Goal: Transaction & Acquisition: Purchase product/service

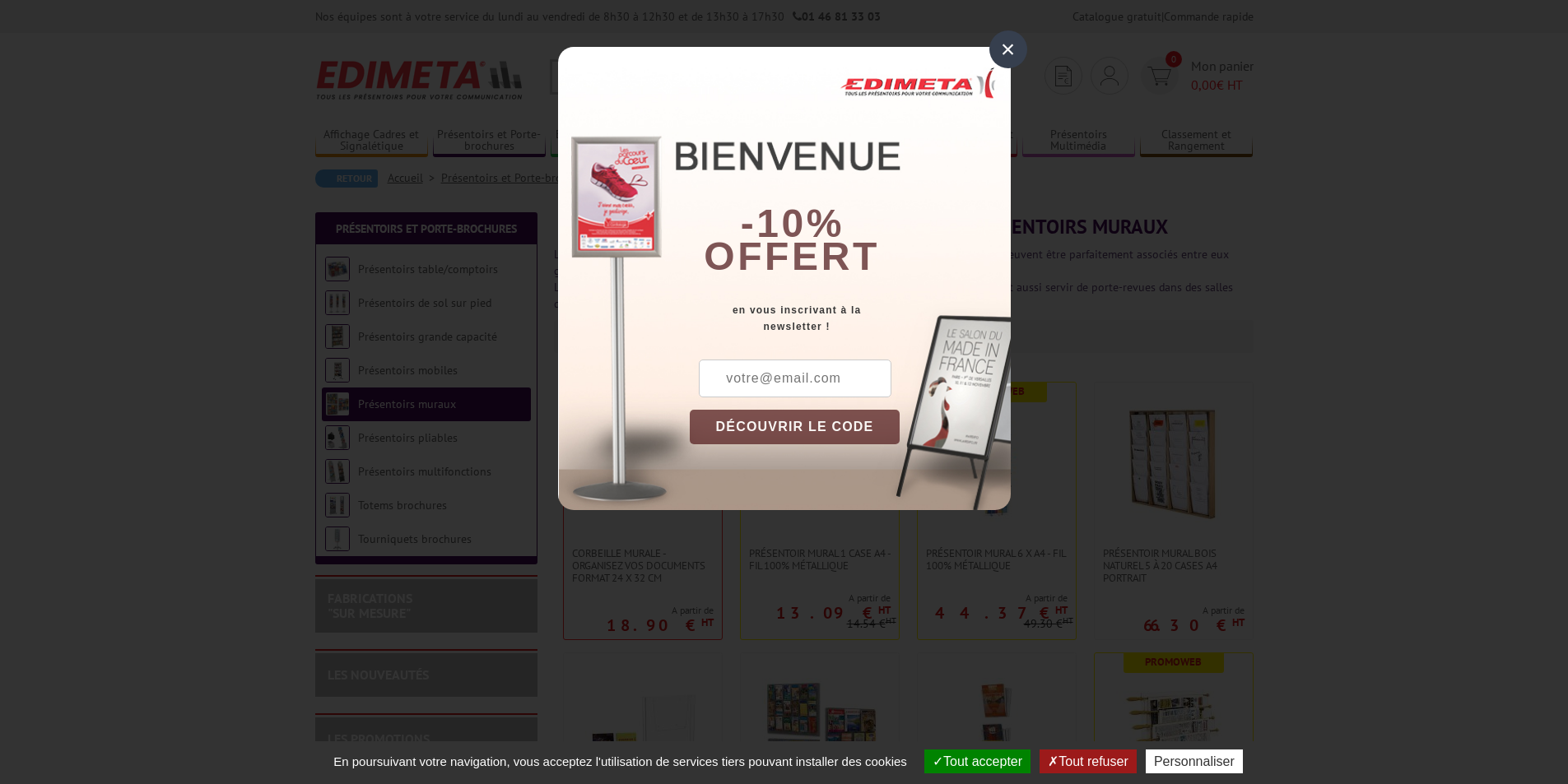
click at [1006, 54] on div "×" at bounding box center [1008, 49] width 37 height 37
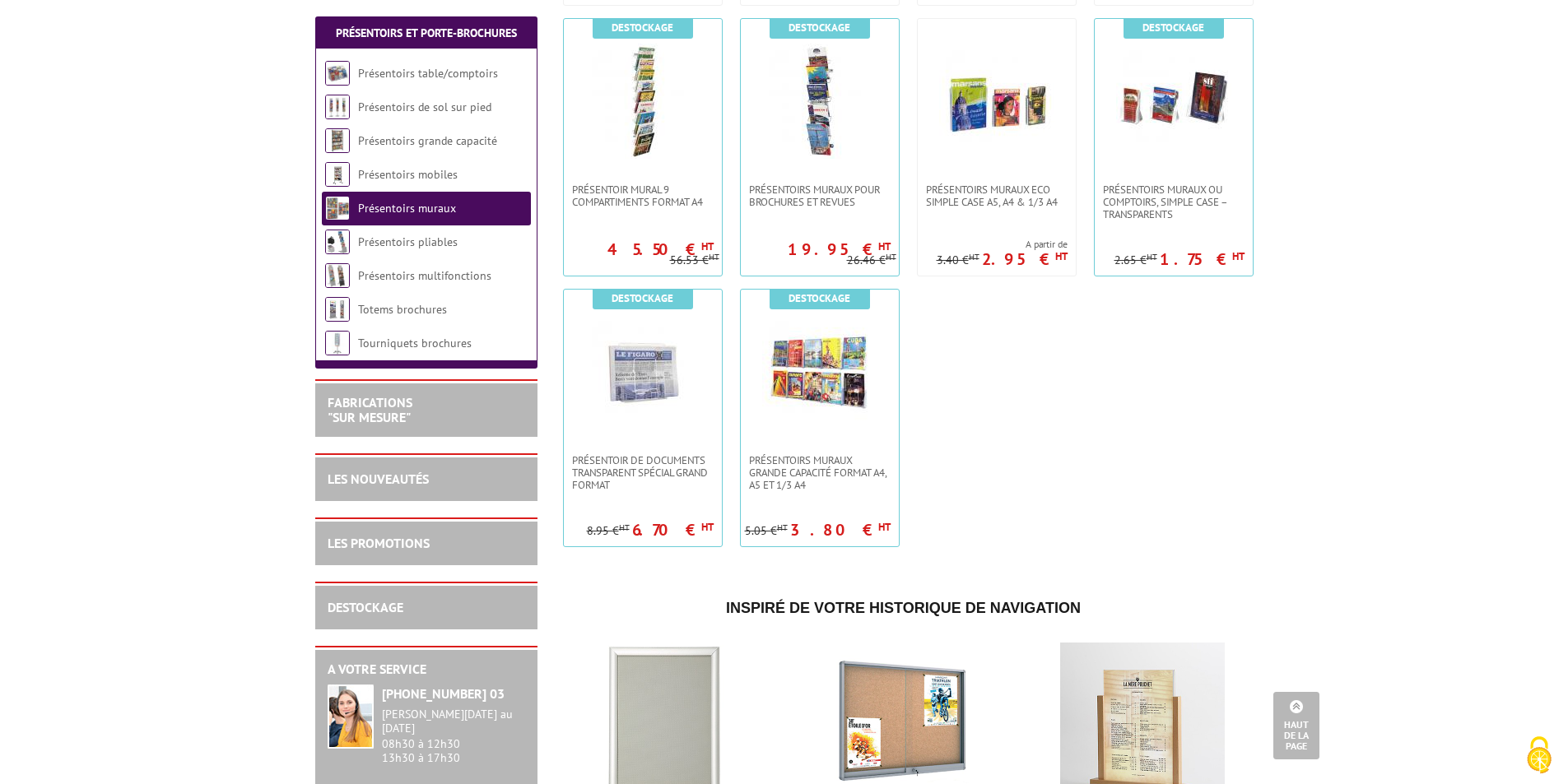
scroll to position [1152, 0]
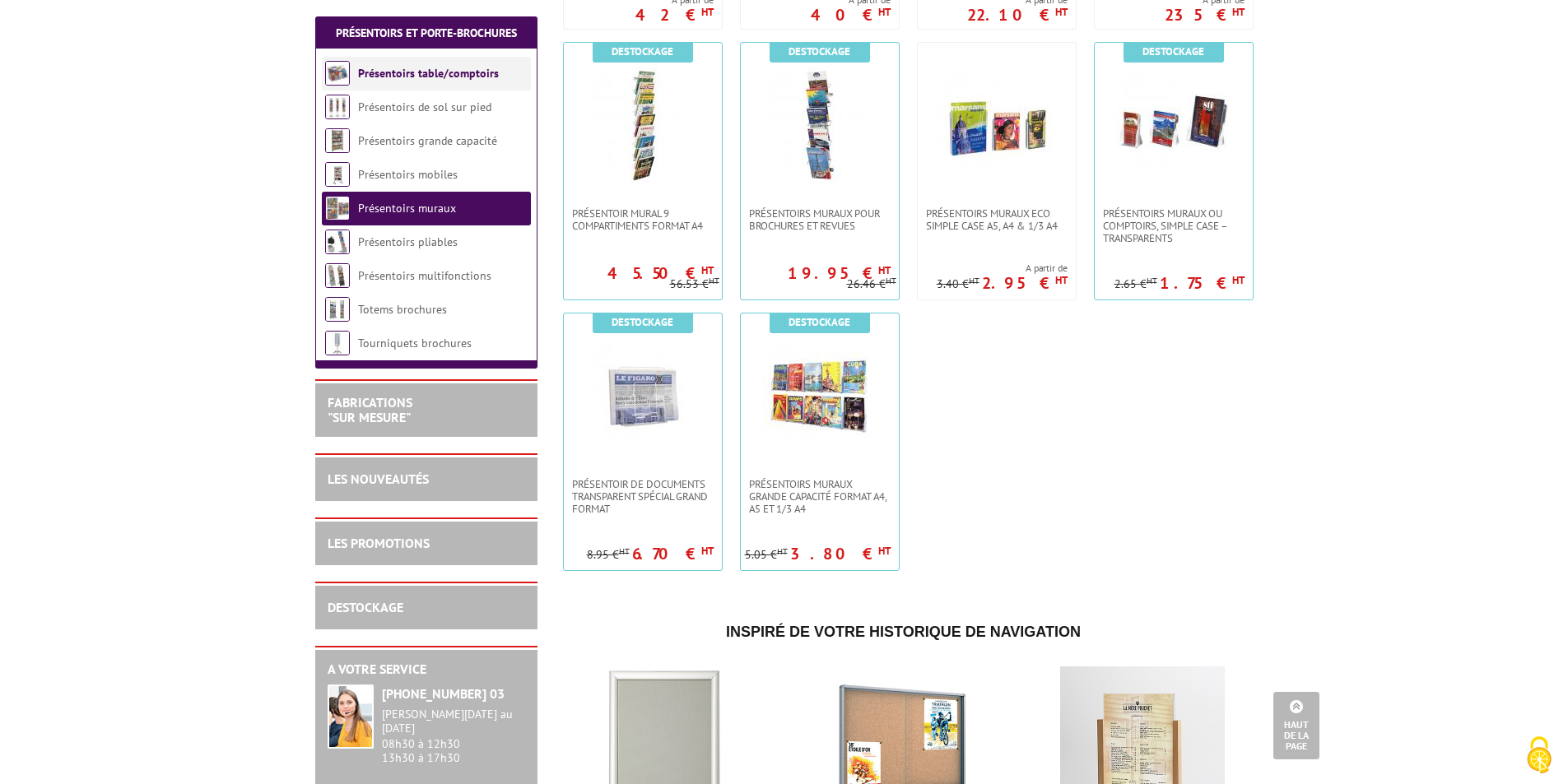
click at [433, 85] on li "Présentoirs table/comptoirs" at bounding box center [426, 74] width 209 height 34
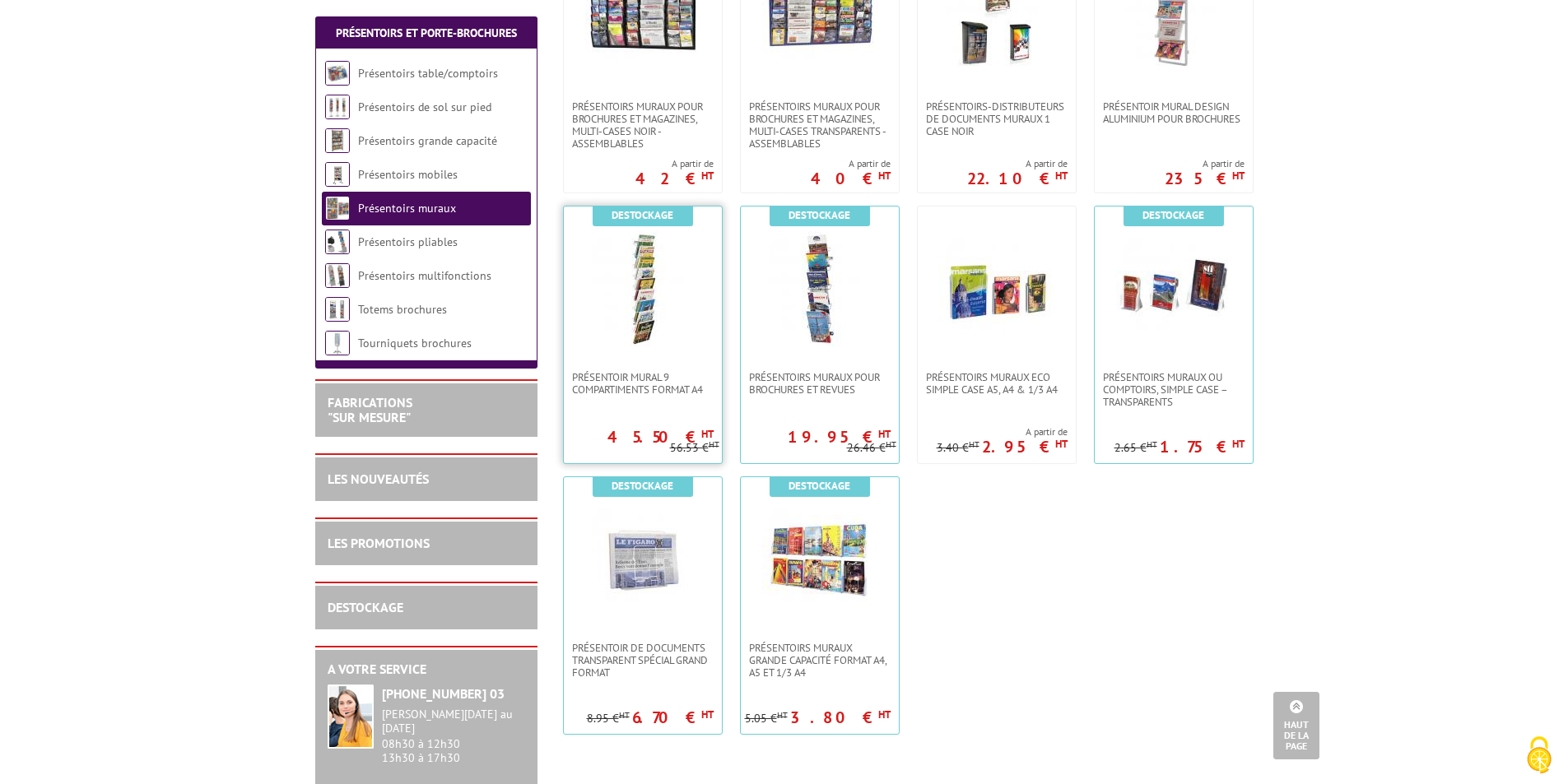
scroll to position [987, 0]
click at [490, 64] on li "Présentoirs table/comptoirs" at bounding box center [426, 74] width 209 height 34
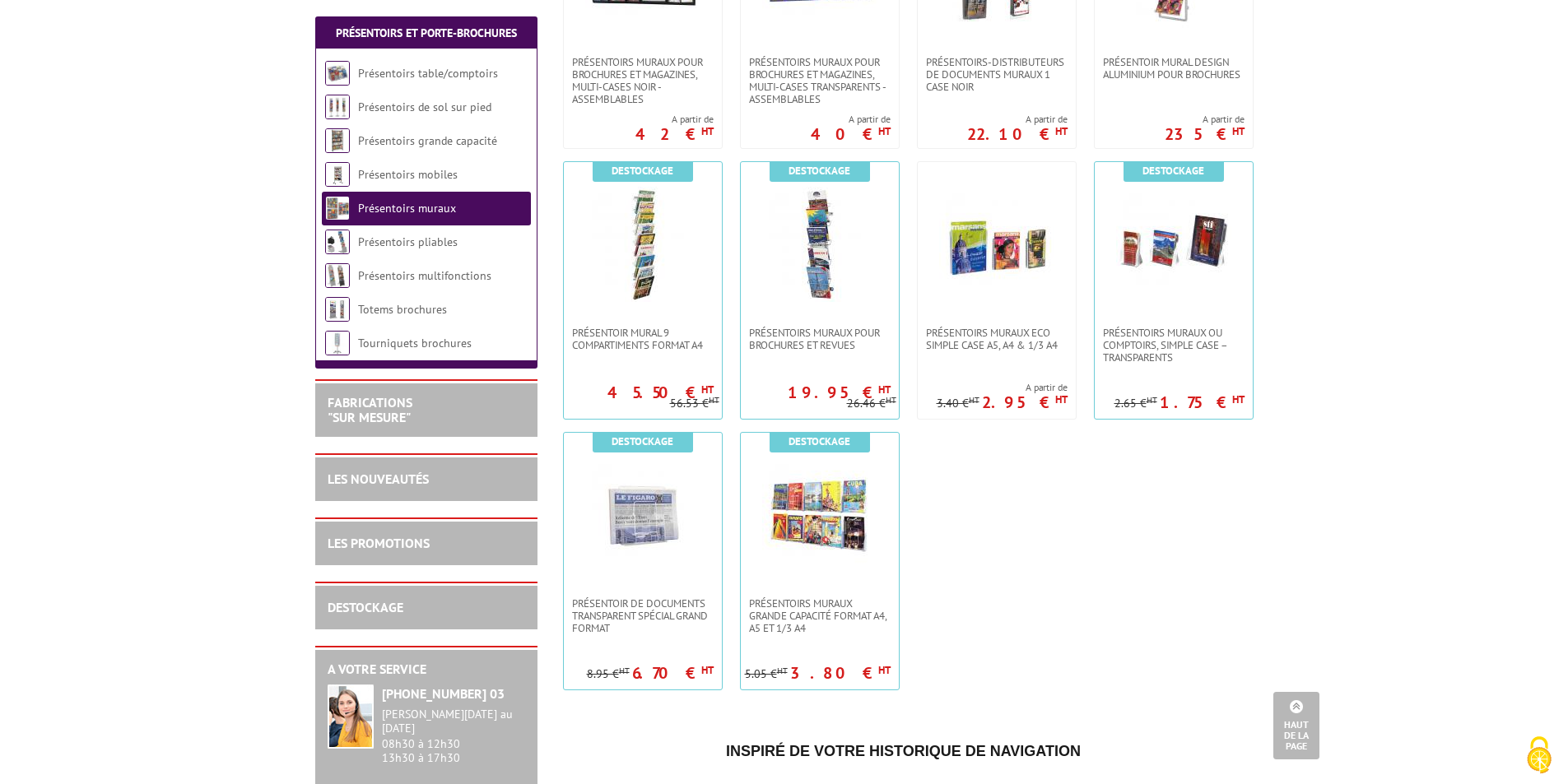
scroll to position [1069, 0]
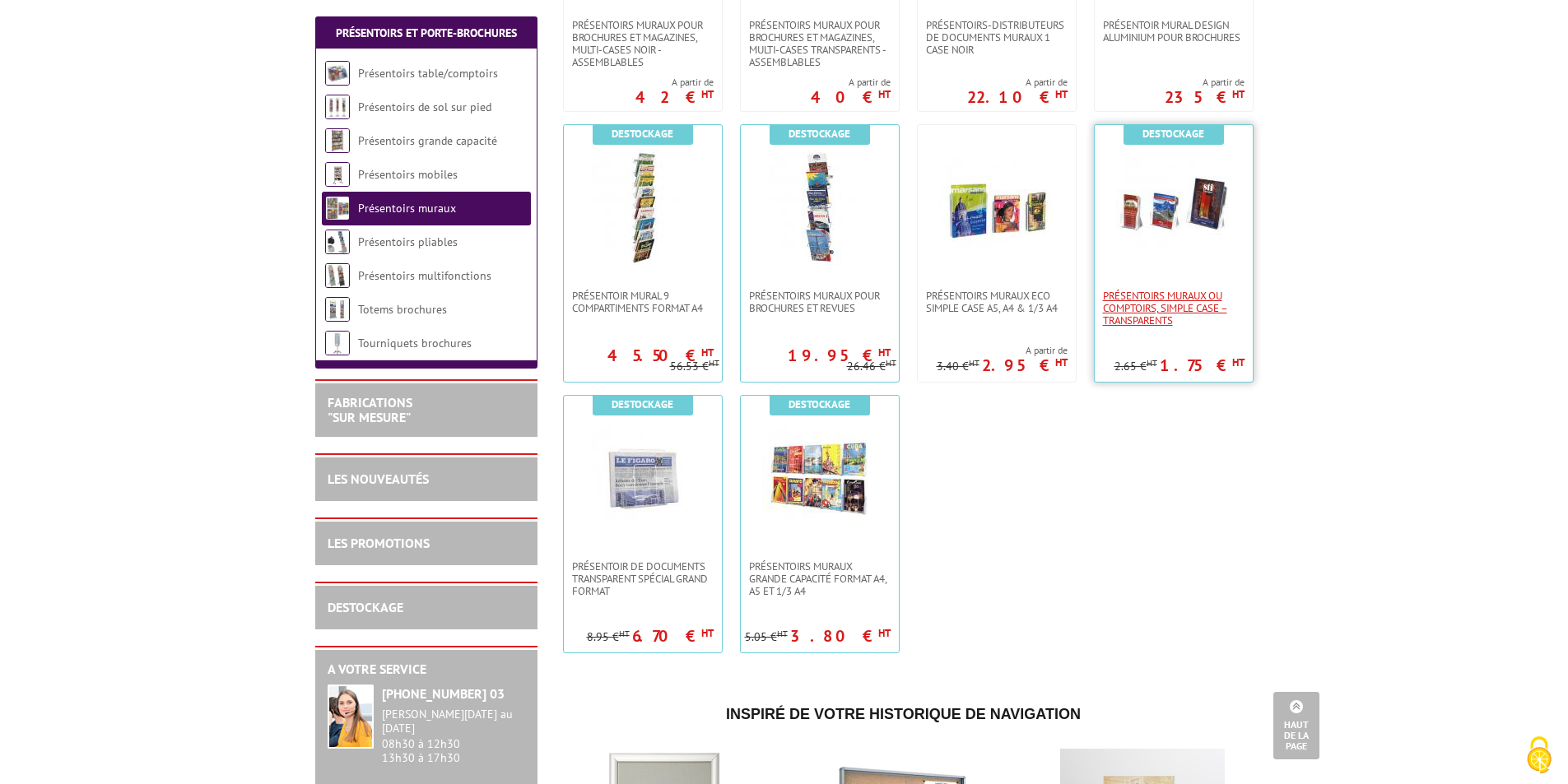
click at [1173, 318] on span "PRÉSENTOIRS MURAUX OU COMPTOIRS, SIMPLE CASE – TRANSPARENTS" at bounding box center [1173, 309] width 142 height 37
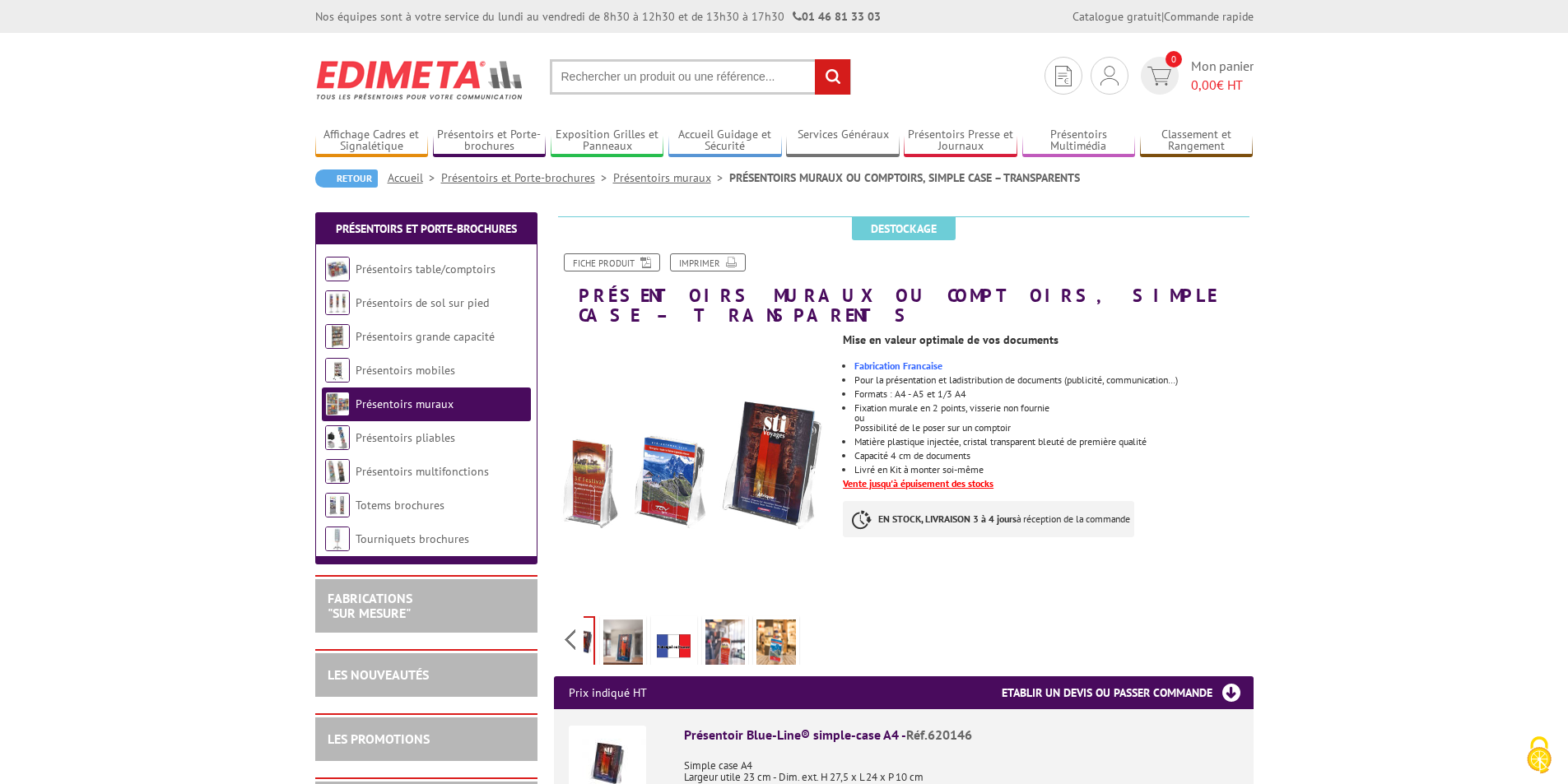
click at [818, 623] on div "Previous Next" at bounding box center [692, 640] width 277 height 58
click at [768, 623] on img at bounding box center [776, 645] width 39 height 51
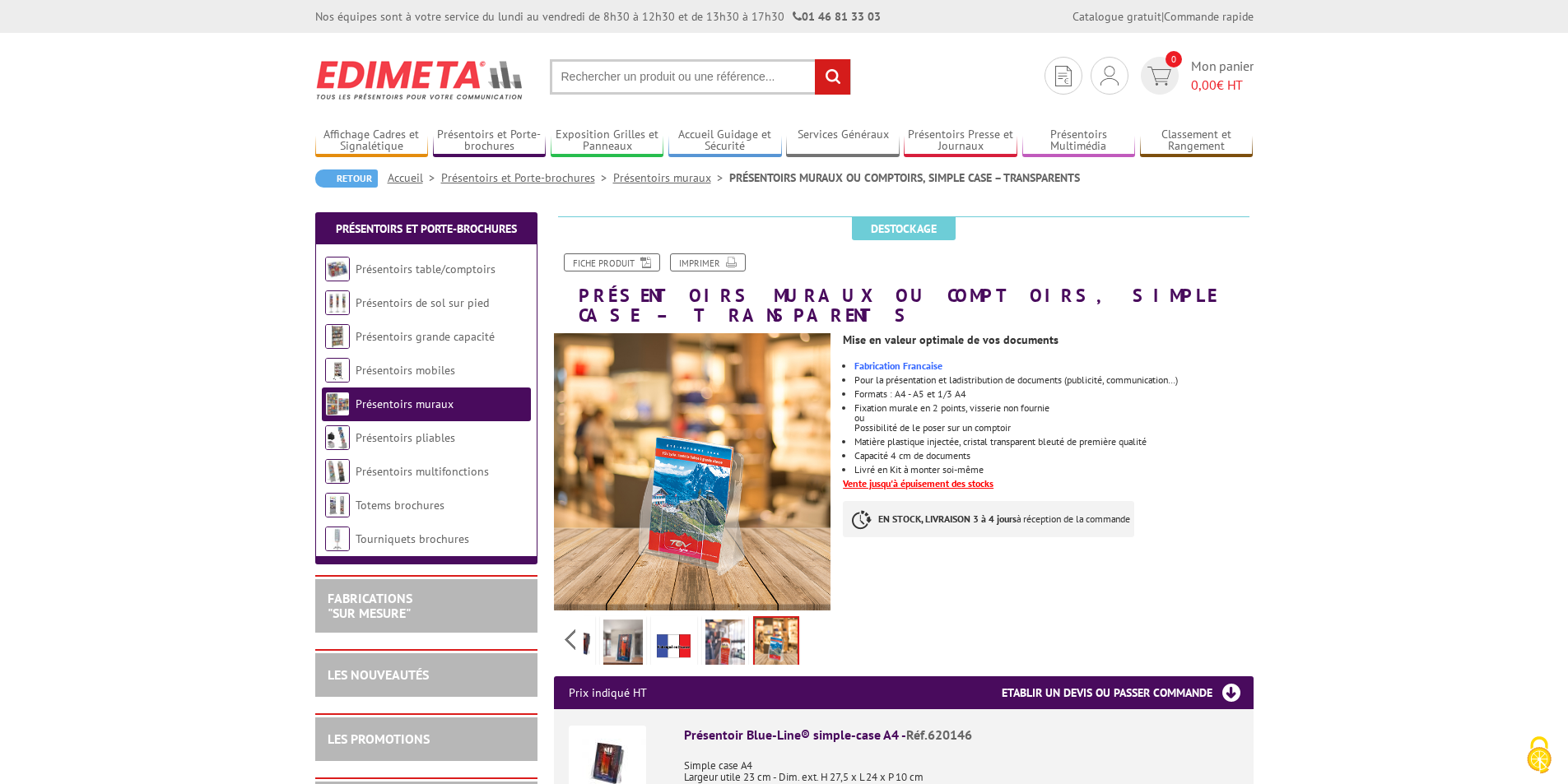
click at [699, 633] on li at bounding box center [724, 639] width 51 height 51
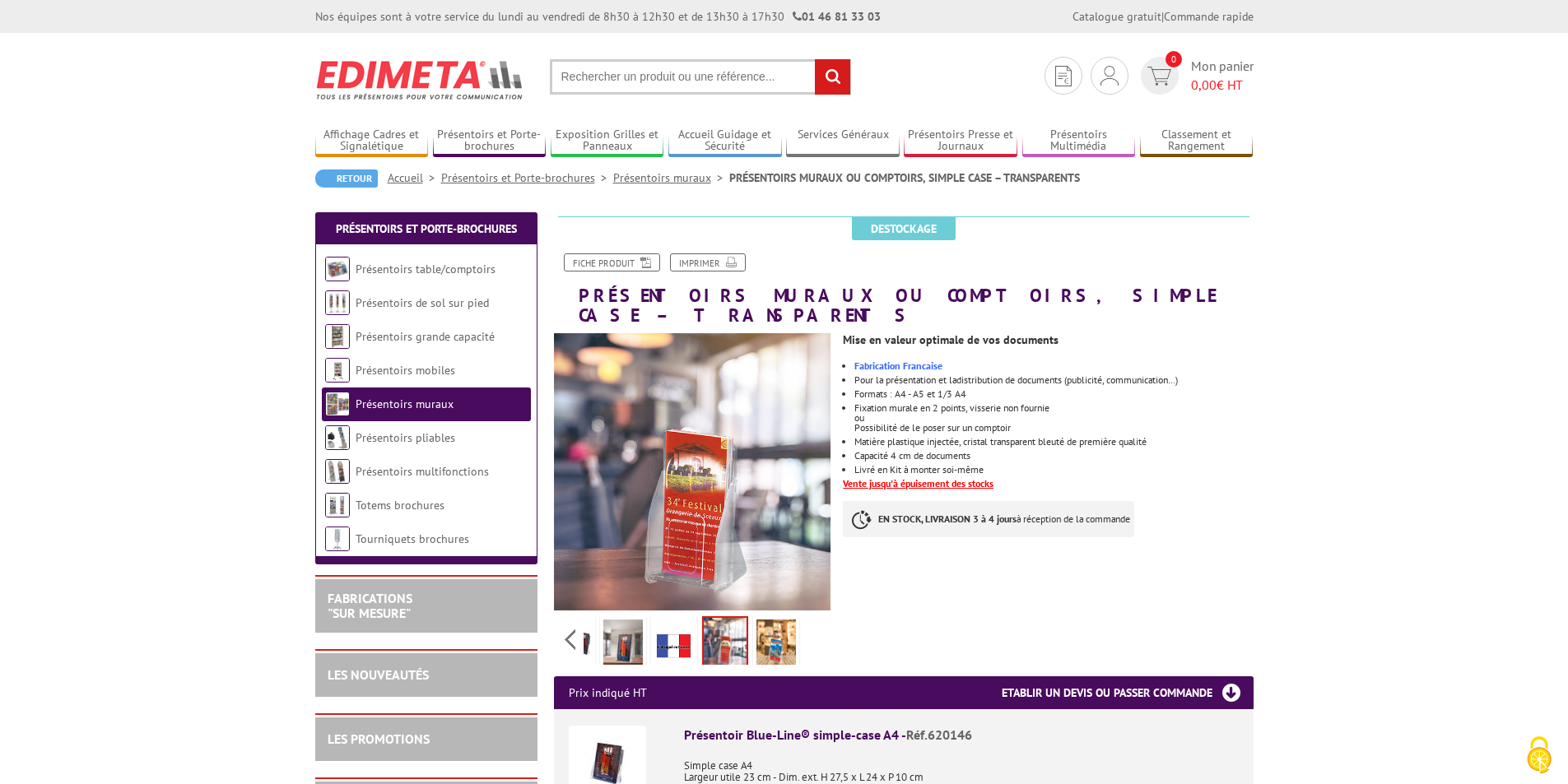
click at [665, 633] on img at bounding box center [674, 645] width 39 height 51
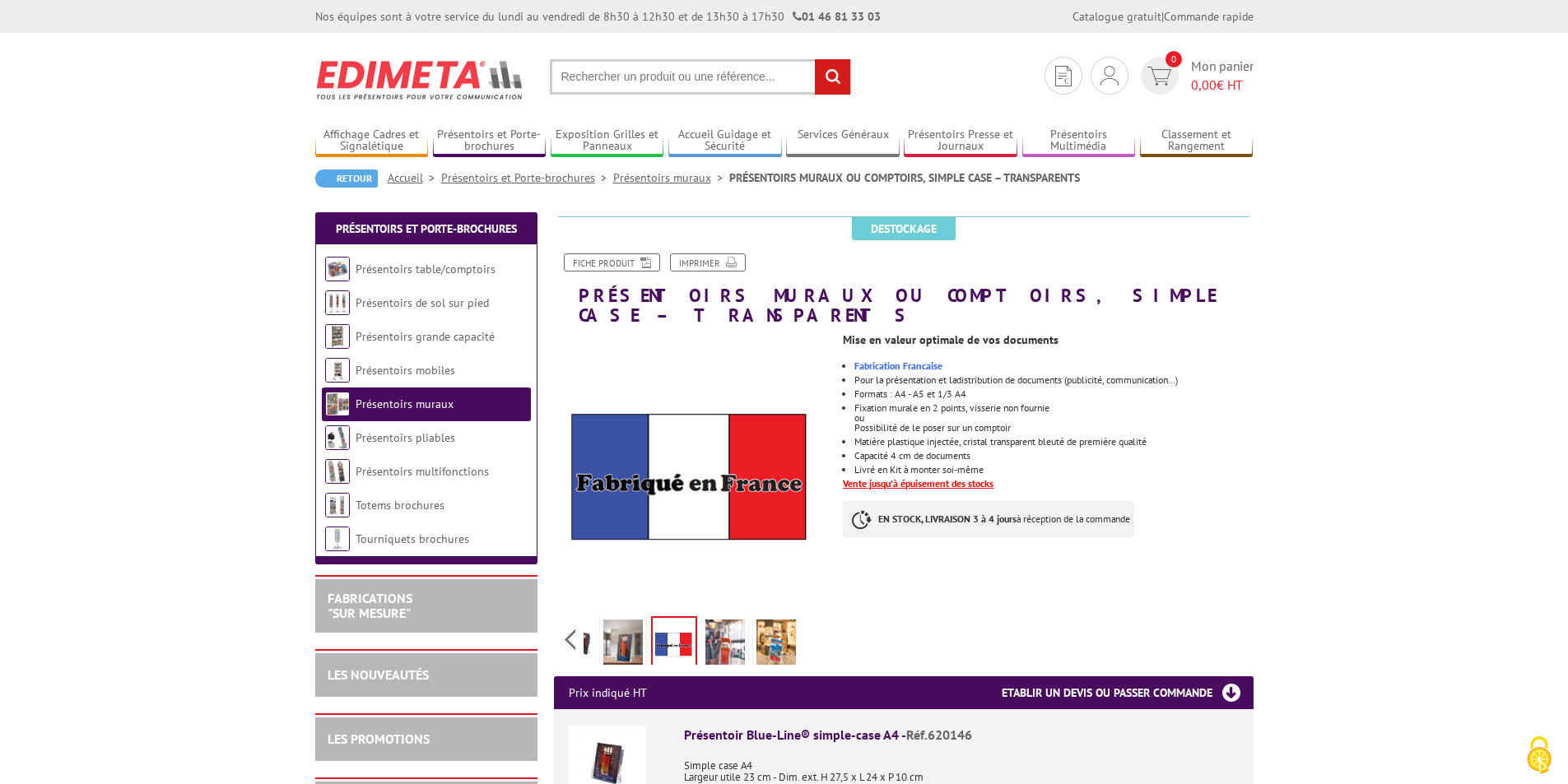
click at [629, 627] on img at bounding box center [623, 645] width 39 height 51
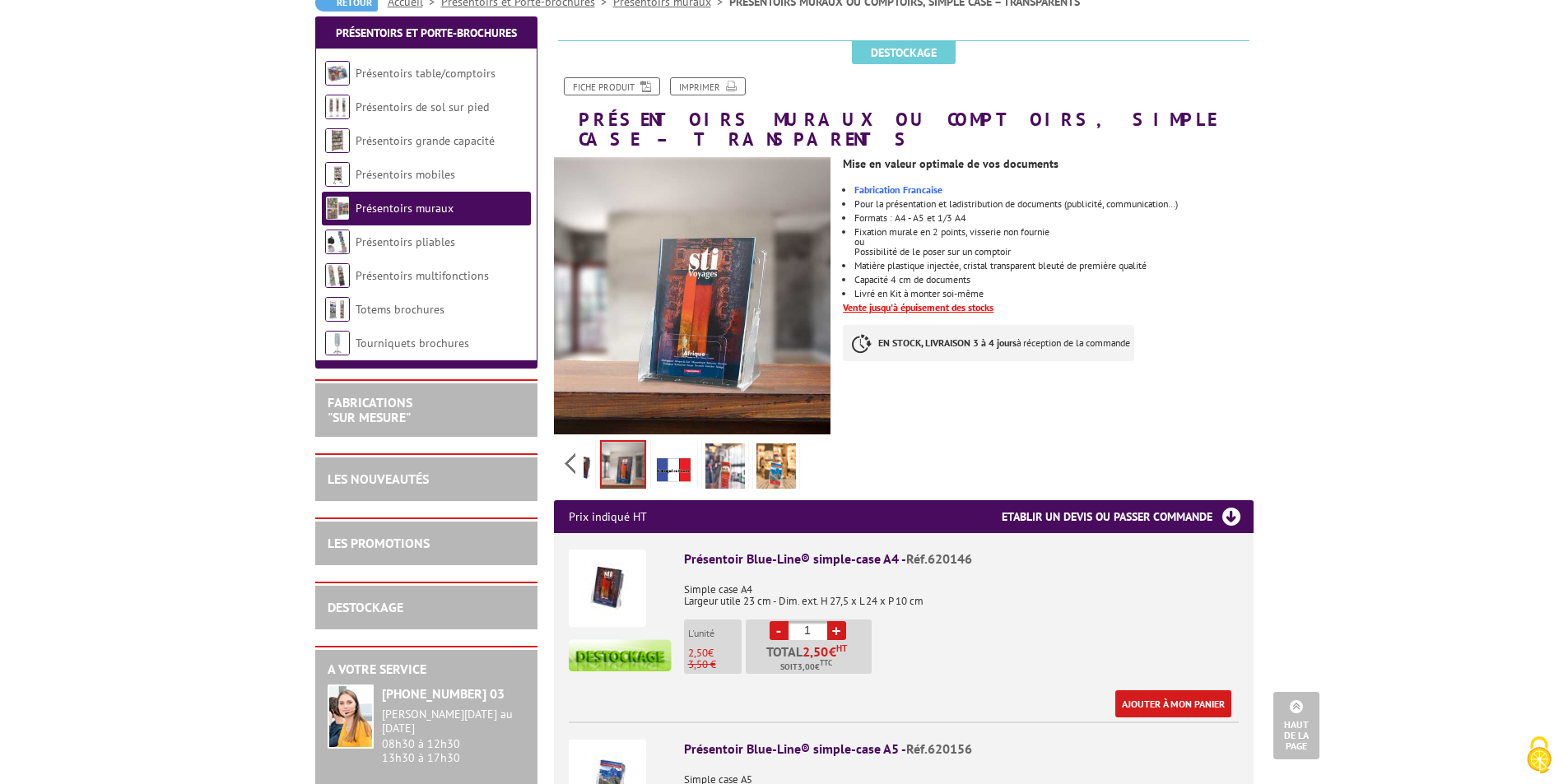
scroll to position [165, 0]
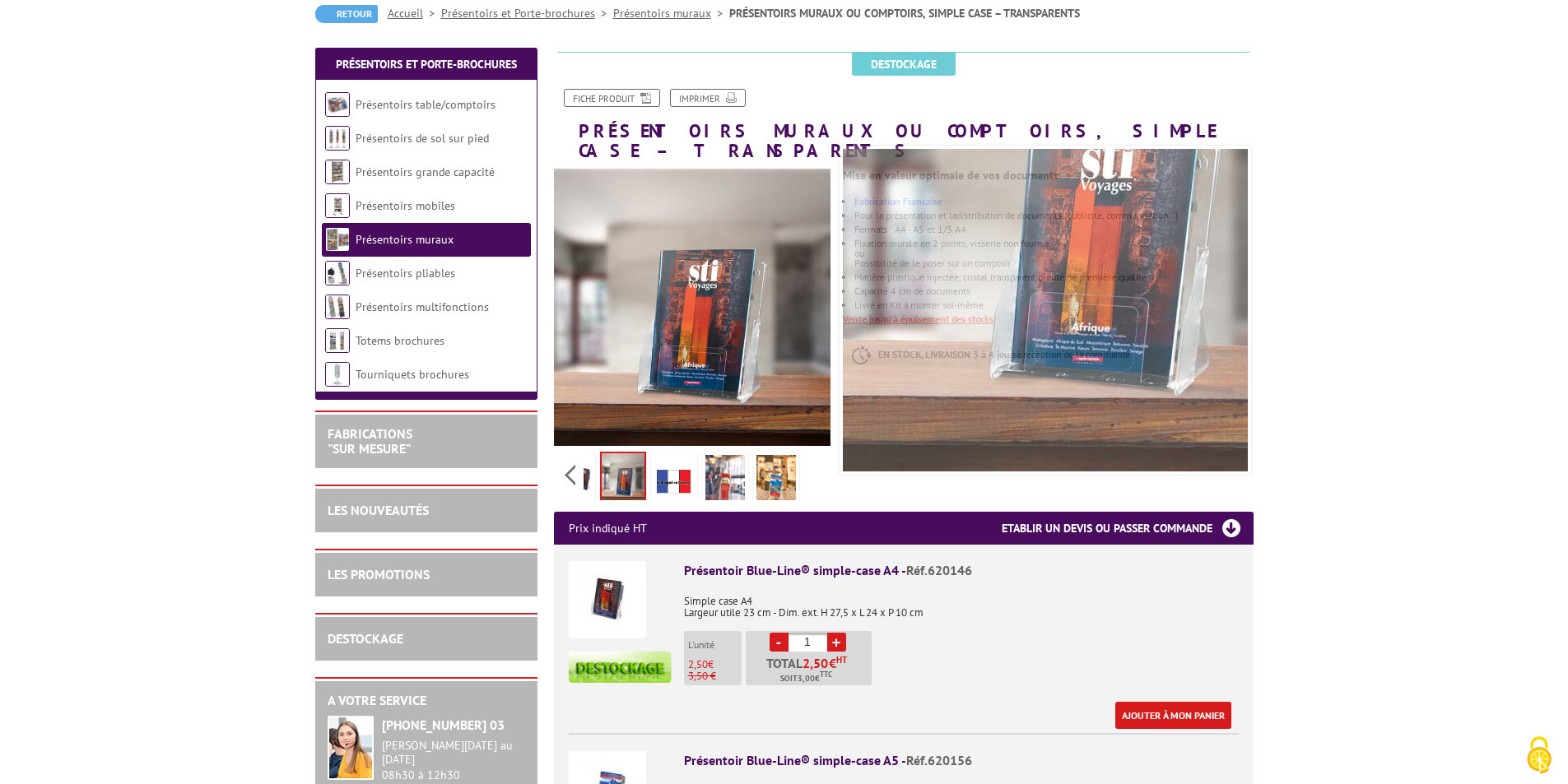
click at [569, 461] on div "Previous Next" at bounding box center [692, 475] width 277 height 58
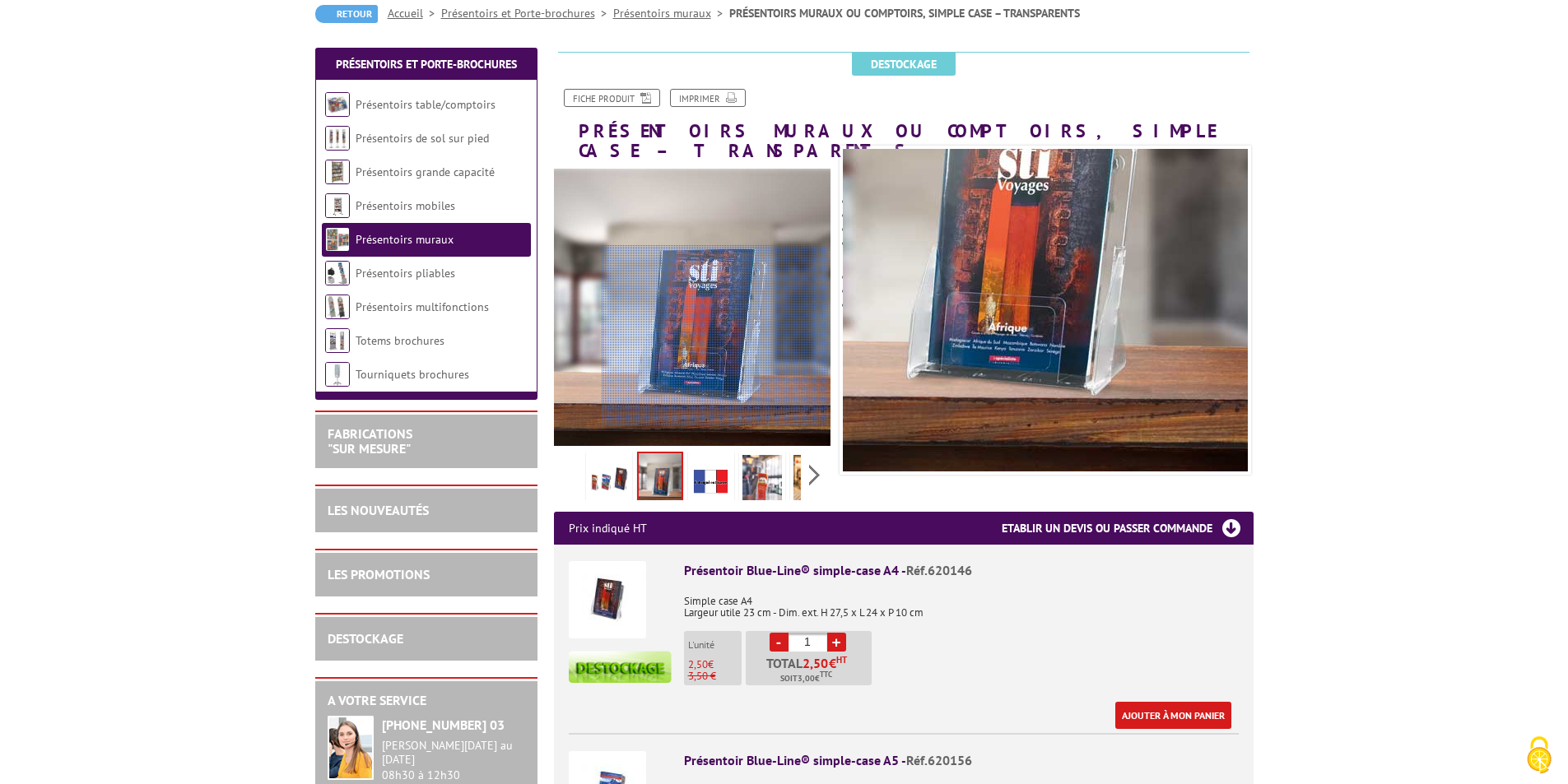
click at [715, 340] on div at bounding box center [714, 335] width 227 height 181
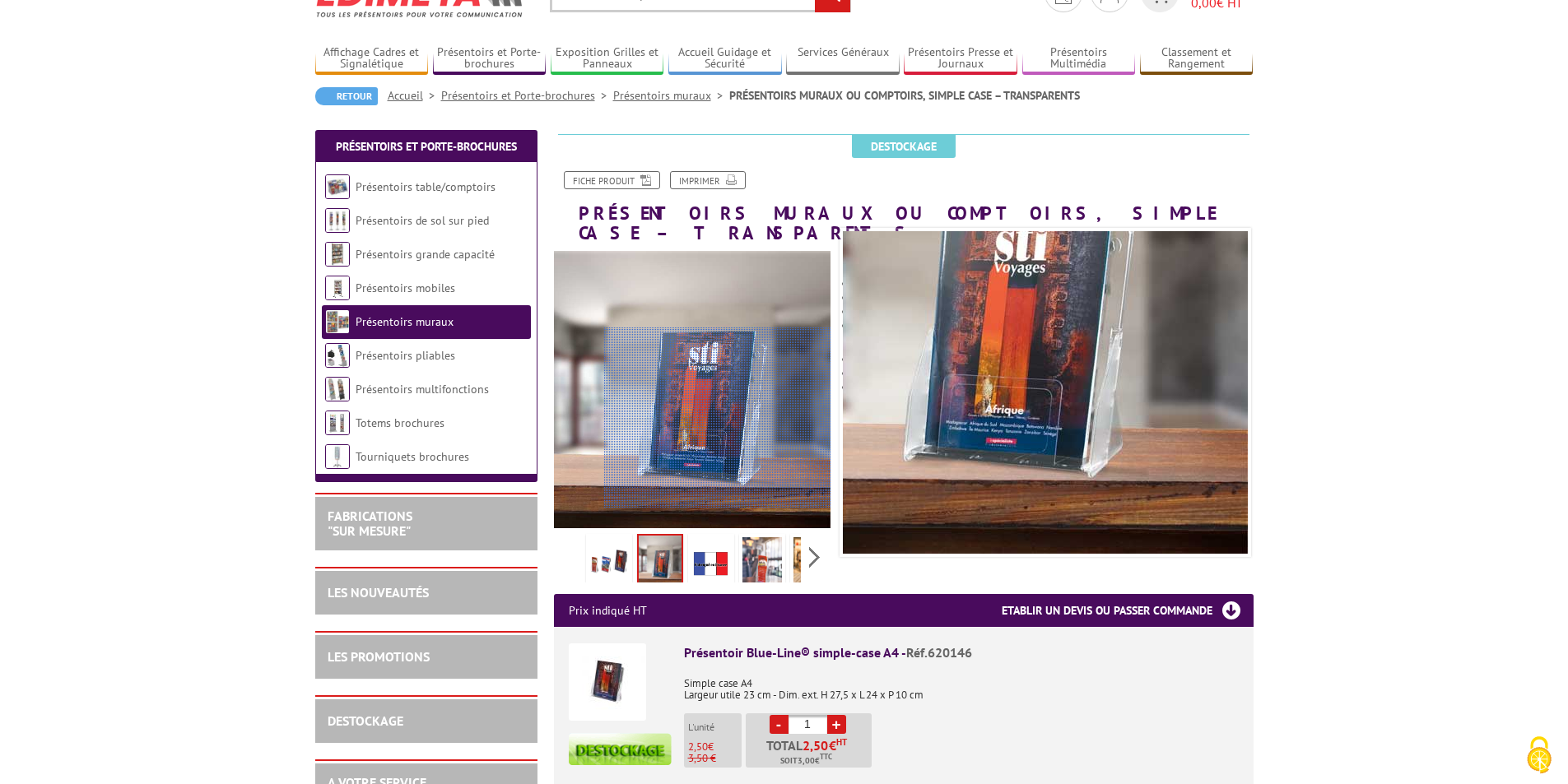
scroll to position [0, 0]
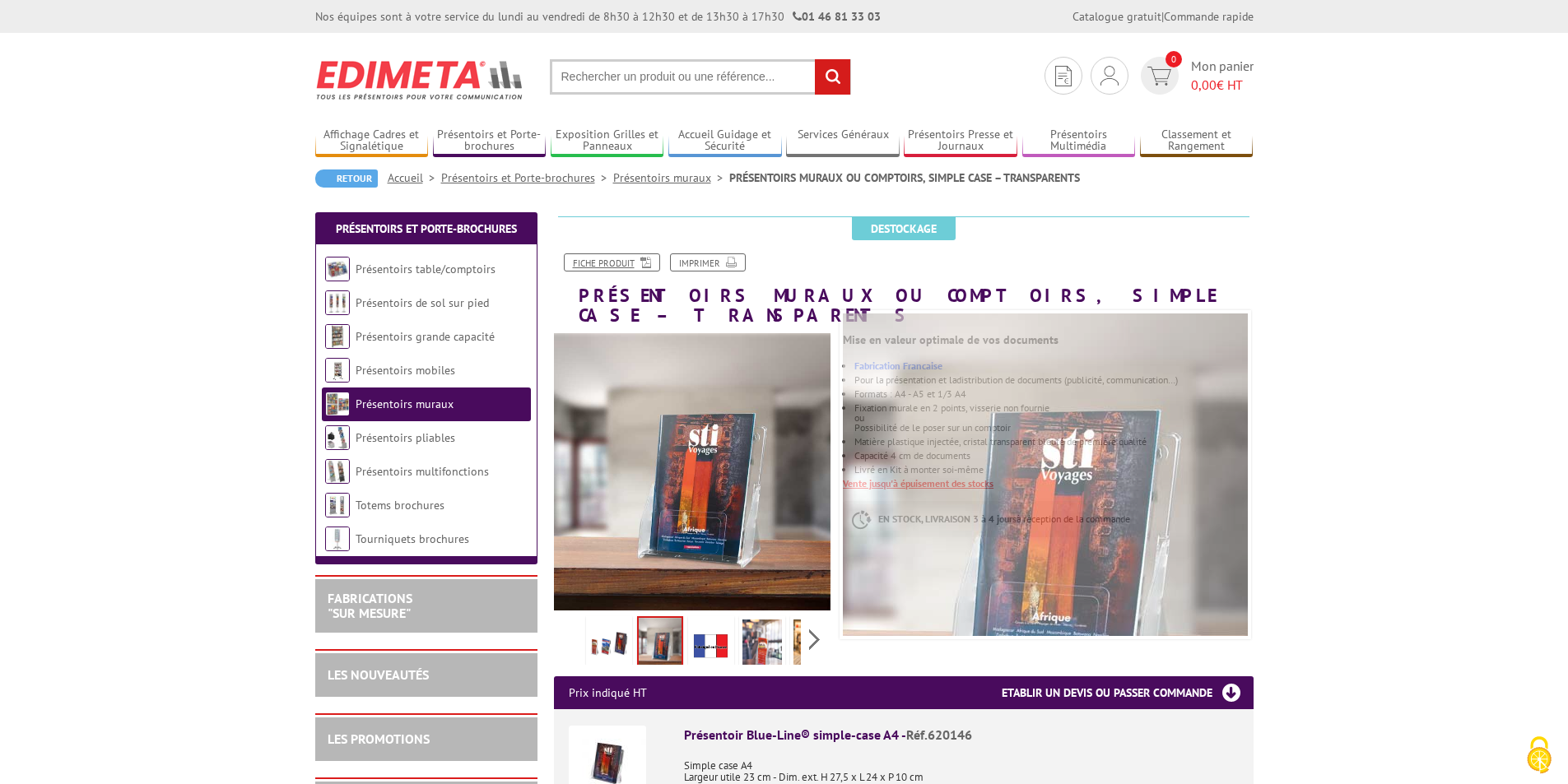
click at [599, 270] on link "Fiche produit" at bounding box center [612, 262] width 96 height 18
